Goal: Task Accomplishment & Management: Manage account settings

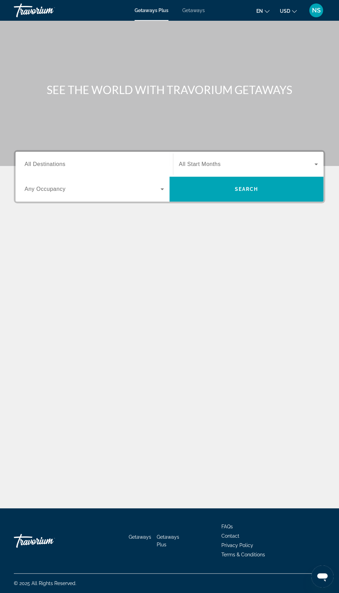
click at [322, 16] on button "NS" at bounding box center [316, 10] width 18 height 15
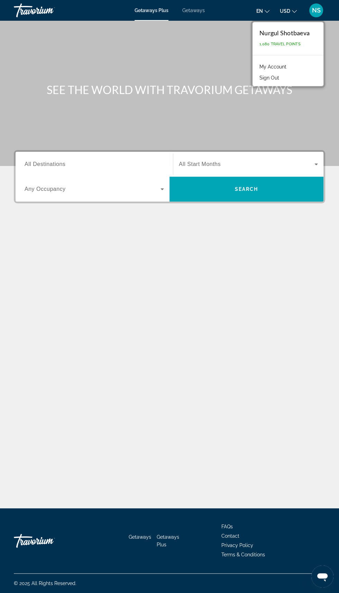
click at [282, 67] on link "My Account" at bounding box center [273, 66] width 34 height 9
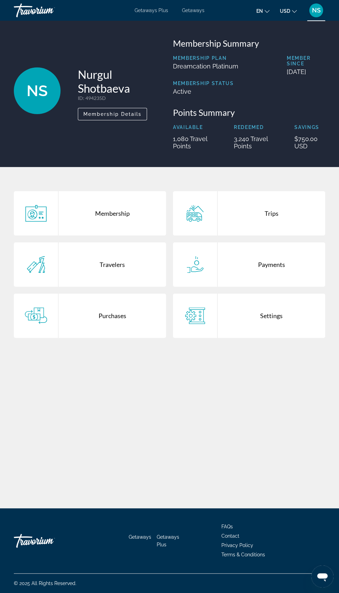
click at [269, 223] on div "Trips" at bounding box center [272, 213] width 108 height 44
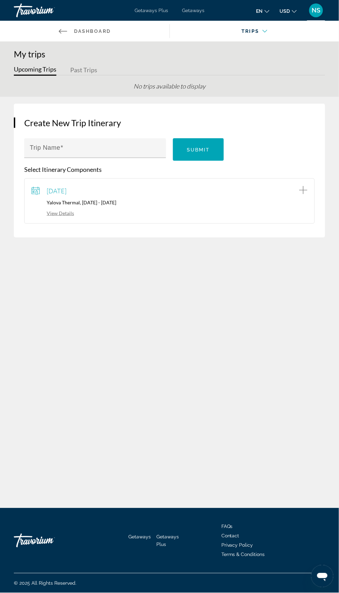
click at [99, 220] on div "[DATE] Yalova Thermal, [DATE] - [DATE] View Details" at bounding box center [169, 200] width 291 height 45
click at [102, 206] on div "[DATE] Yalova Thermal, [DATE] - [DATE] View Details" at bounding box center [169, 201] width 276 height 31
click at [95, 75] on button "Past Trips" at bounding box center [83, 70] width 27 height 11
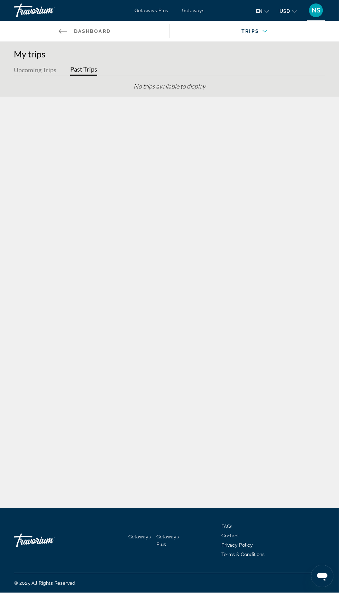
click at [33, 69] on button "Upcoming Trips" at bounding box center [35, 70] width 43 height 11
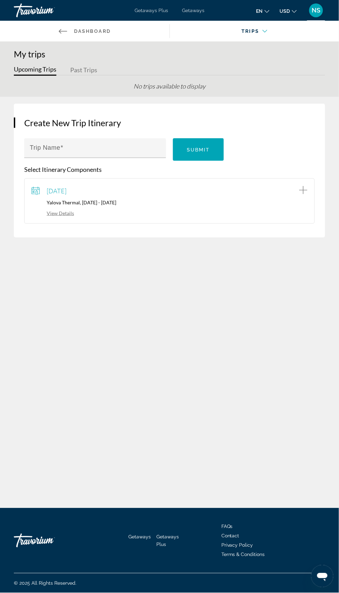
click at [72, 213] on link "View Details" at bounding box center [52, 213] width 43 height 6
click at [73, 29] on link "Back to Dashboard Dashboard" at bounding box center [84, 31] width 169 height 21
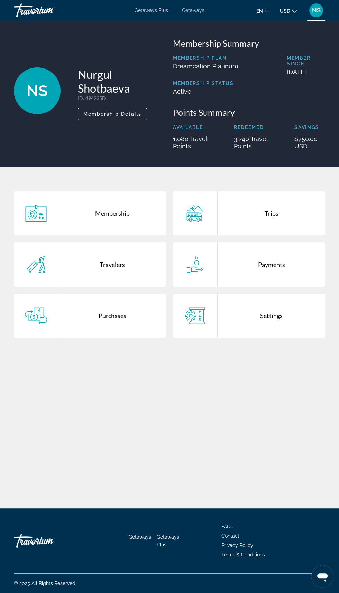
click at [197, 320] on icon "Main content" at bounding box center [195, 315] width 22 height 17
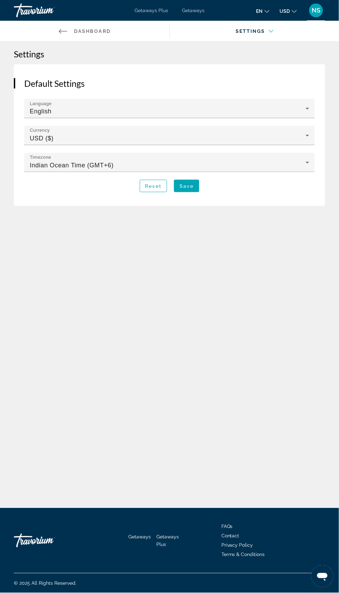
click at [80, 34] on link "Back to Dashboard Dashboard" at bounding box center [84, 31] width 169 height 21
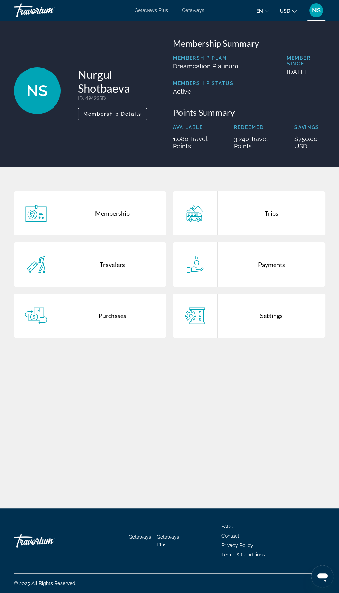
click at [122, 321] on div "Purchases" at bounding box center [112, 316] width 108 height 44
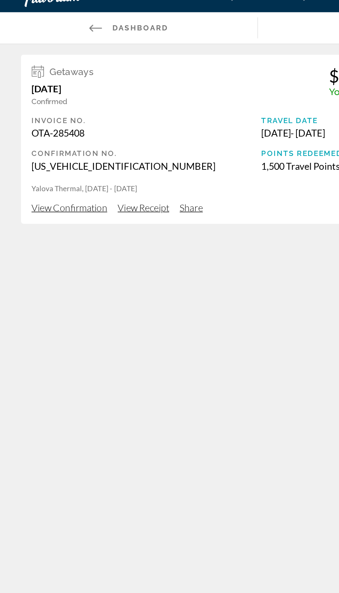
click at [65, 34] on icon "Main content" at bounding box center [63, 31] width 8 height 8
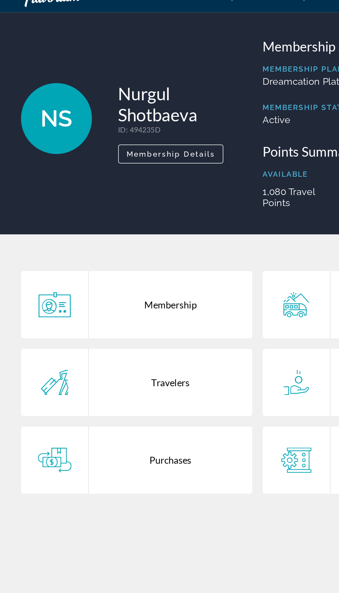
click at [89, 213] on div "Membership" at bounding box center [112, 213] width 108 height 44
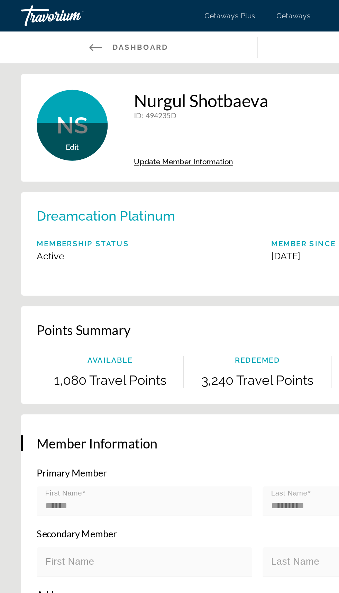
click at [66, 31] on icon "Main content" at bounding box center [63, 31] width 8 height 4
